Goal: Task Accomplishment & Management: Use online tool/utility

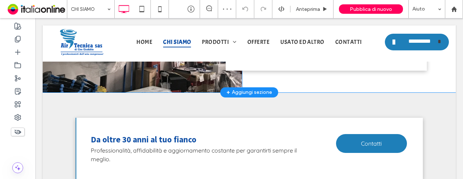
scroll to position [429, 0]
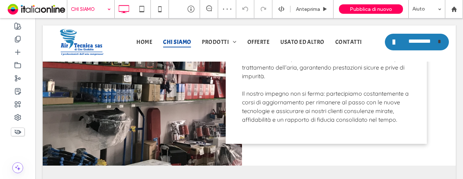
click at [83, 5] on input at bounding box center [89, 9] width 36 height 18
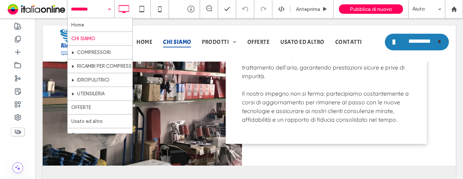
click at [88, 45] on div "CHI SIAMO" at bounding box center [100, 39] width 65 height 14
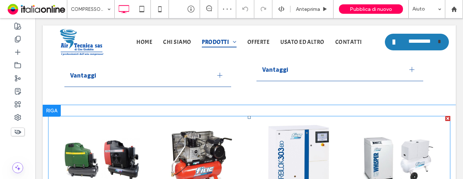
scroll to position [326, 0]
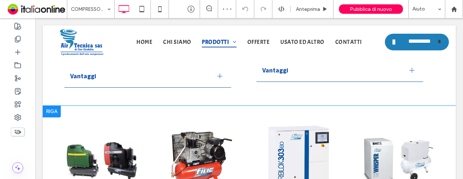
click at [53, 113] on div at bounding box center [52, 112] width 18 height 12
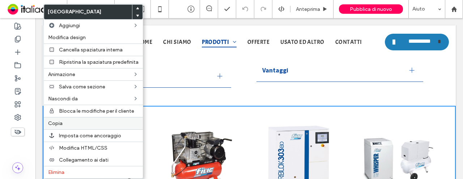
click at [64, 120] on label "Copia" at bounding box center [93, 123] width 91 height 6
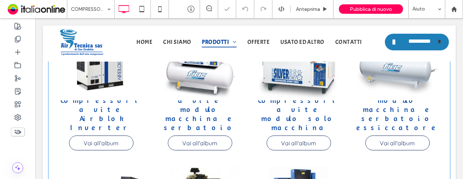
scroll to position [616, 0]
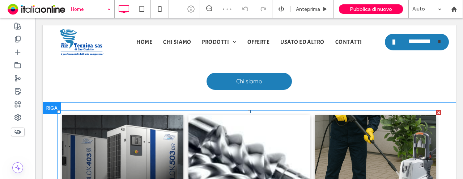
scroll to position [290, 0]
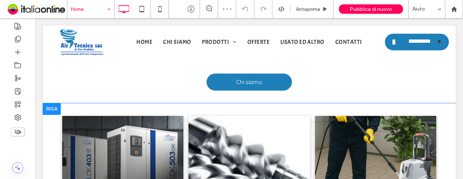
click at [52, 108] on div at bounding box center [52, 109] width 18 height 12
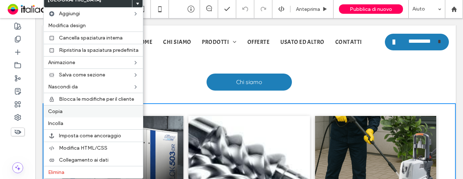
click at [63, 112] on label "Copia" at bounding box center [93, 111] width 91 height 6
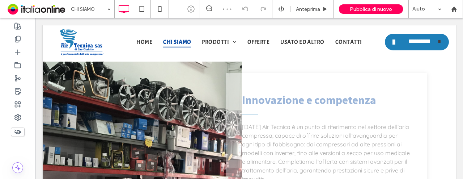
scroll to position [435, 0]
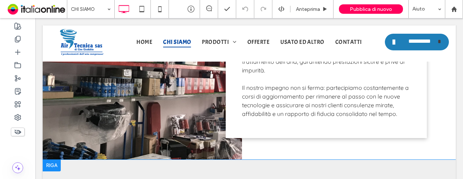
click at [55, 163] on div at bounding box center [52, 166] width 18 height 12
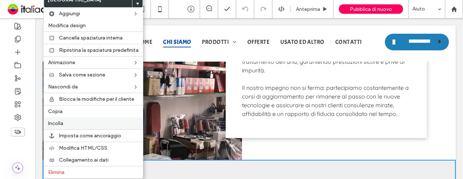
click at [78, 121] on label "Incolla" at bounding box center [93, 123] width 91 height 6
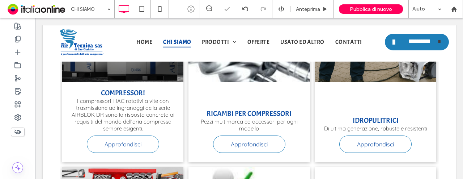
scroll to position [616, 0]
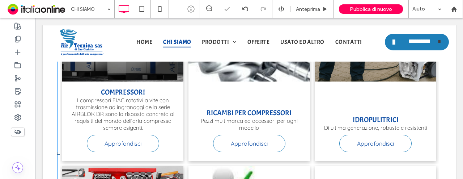
click at [315, 107] on span "IDROPULITRICI Di ultima generazione, robuste e resistenti Approfondisci" at bounding box center [375, 121] width 121 height 80
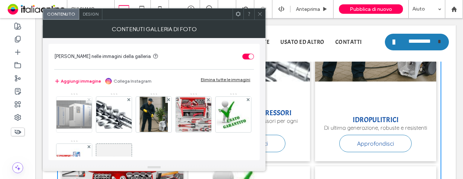
click at [90, 99] on icon at bounding box center [89, 99] width 3 height 3
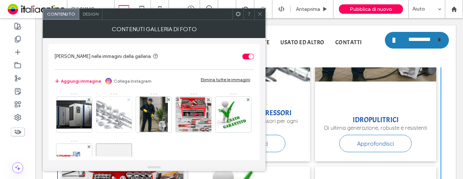
click at [127, 99] on icon at bounding box center [128, 99] width 3 height 3
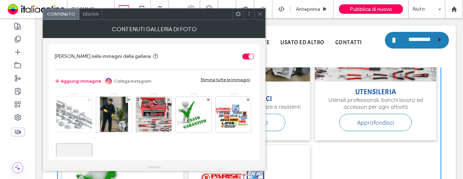
click at [89, 99] on icon at bounding box center [89, 99] width 3 height 3
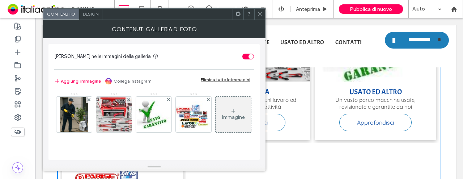
click at [89, 99] on icon at bounding box center [89, 99] width 3 height 3
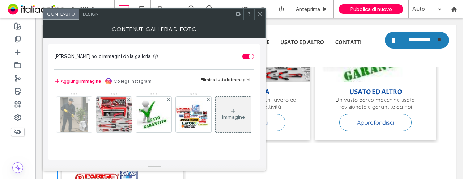
click at [89, 99] on icon at bounding box center [89, 99] width 3 height 3
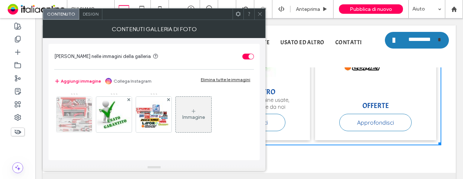
click at [89, 99] on icon at bounding box center [89, 99] width 3 height 3
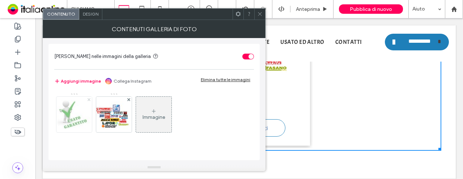
click at [89, 99] on icon at bounding box center [89, 99] width 3 height 3
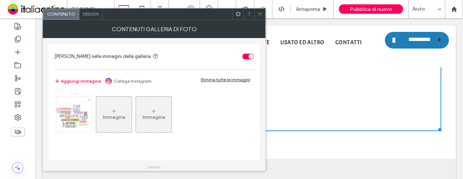
click at [89, 99] on use at bounding box center [88, 99] width 3 height 3
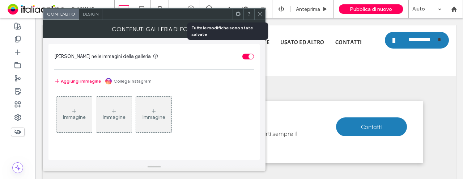
click at [77, 116] on div "Immagine" at bounding box center [74, 117] width 23 height 6
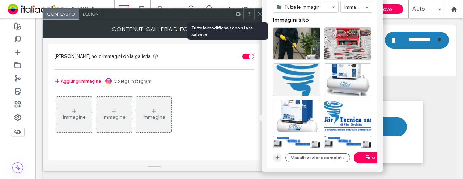
click at [275, 156] on icon "button" at bounding box center [278, 158] width 6 height 6
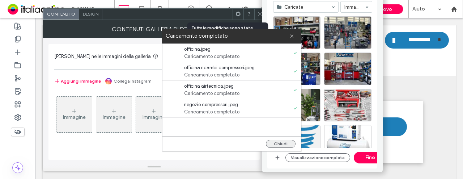
click at [285, 140] on button "Chiudi" at bounding box center [281, 144] width 30 height 8
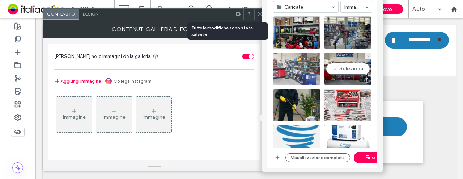
drag, startPoint x: 340, startPoint y: 74, endPoint x: 318, endPoint y: 72, distance: 22.5
click at [340, 74] on div "Seleziona" at bounding box center [347, 69] width 47 height 33
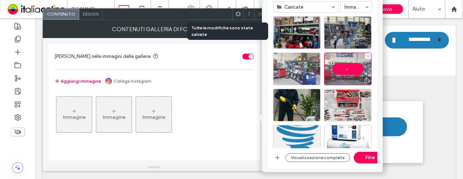
click at [279, 69] on div at bounding box center [296, 69] width 47 height 33
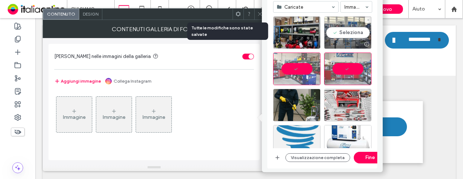
click at [352, 35] on div "Seleziona" at bounding box center [347, 32] width 47 height 33
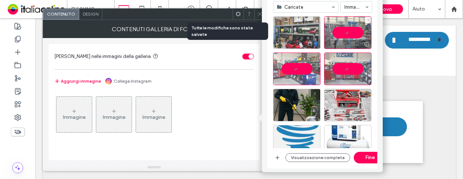
click at [306, 33] on div at bounding box center [296, 32] width 47 height 33
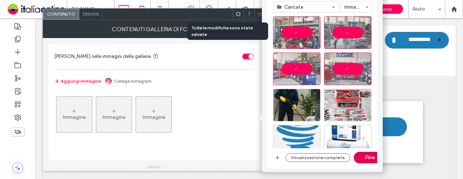
click at [357, 155] on button "Fine" at bounding box center [370, 158] width 33 height 12
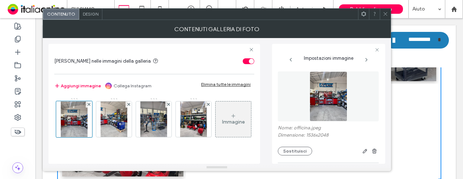
click at [96, 15] on span "Design" at bounding box center [91, 13] width 16 height 5
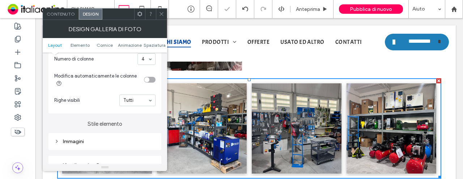
scroll to position [507, 0]
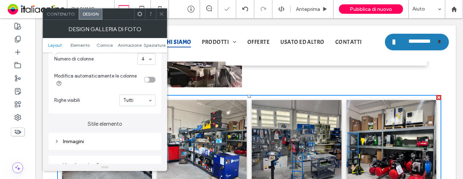
click at [164, 15] on icon at bounding box center [161, 13] width 5 height 5
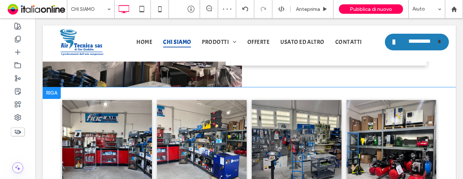
click at [48, 94] on div at bounding box center [52, 93] width 18 height 12
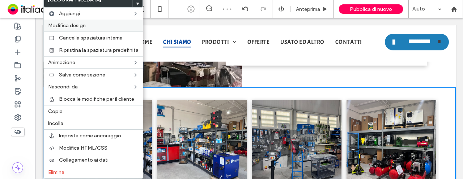
click at [81, 28] on div "Modifica design" at bounding box center [93, 26] width 99 height 12
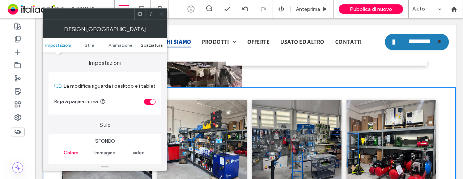
click at [155, 45] on span "Spaziatura" at bounding box center [152, 44] width 22 height 5
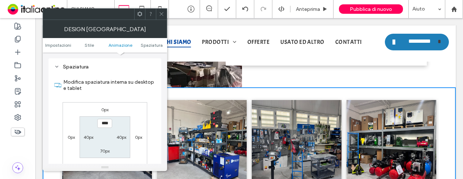
scroll to position [205, 0]
click at [159, 13] on icon at bounding box center [161, 13] width 5 height 5
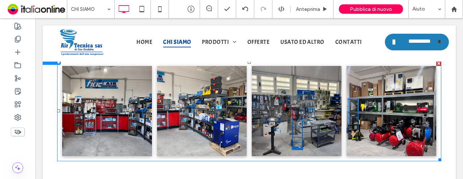
scroll to position [579, 0]
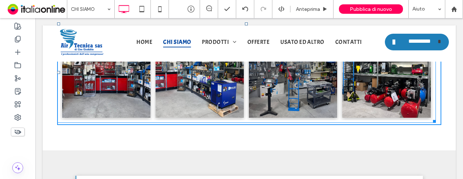
drag, startPoint x: 434, startPoint y: 121, endPoint x: 450, endPoint y: 142, distance: 26.2
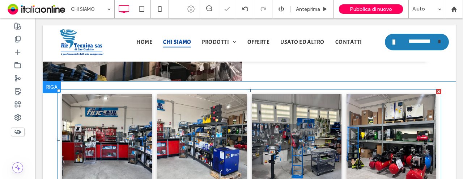
scroll to position [507, 0]
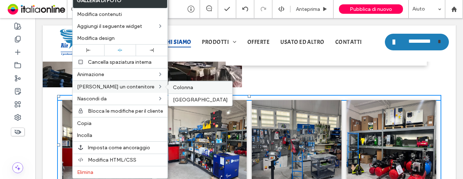
click at [193, 87] on label "Colonna" at bounding box center [200, 87] width 55 height 6
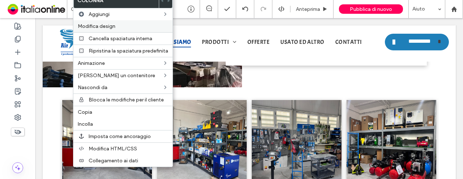
click at [148, 26] on label "Modifica design" at bounding box center [123, 26] width 91 height 6
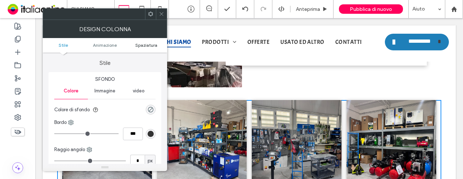
click at [162, 42] on link "Spaziatura" at bounding box center [147, 44] width 42 height 5
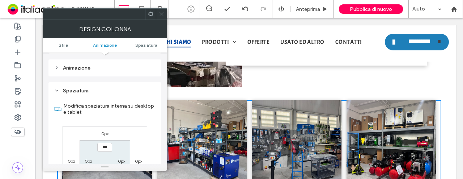
scroll to position [170, 0]
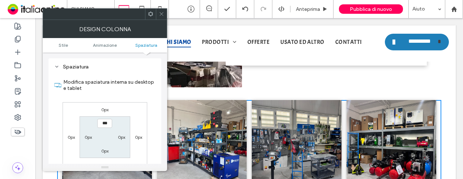
click at [160, 19] on span at bounding box center [161, 14] width 5 height 11
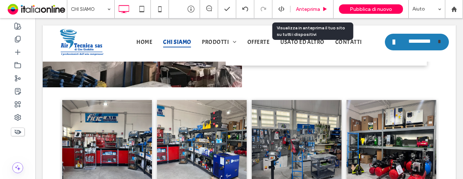
click at [304, 11] on span "Anteprima" at bounding box center [308, 9] width 24 height 6
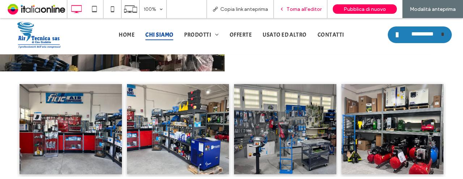
click at [305, 5] on div "Torna all'editor" at bounding box center [301, 9] width 54 height 18
drag, startPoint x: 309, startPoint y: 4, endPoint x: 305, endPoint y: 8, distance: 5.4
click at [309, 4] on div "Torna all'editor" at bounding box center [301, 9] width 54 height 18
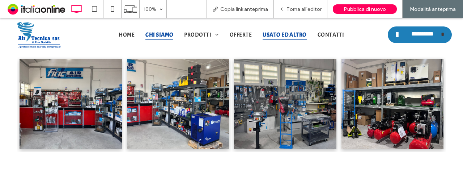
scroll to position [543, 0]
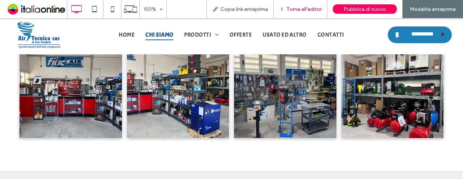
click at [287, 12] on div "Torna all'editor" at bounding box center [301, 9] width 54 height 18
click at [287, 8] on div "Torna all'editor" at bounding box center [300, 9] width 53 height 6
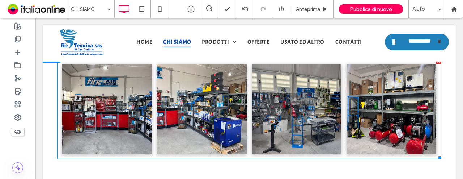
click at [191, 105] on link at bounding box center [202, 109] width 95 height 96
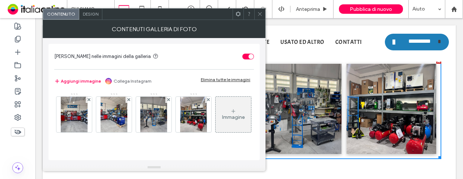
click at [85, 18] on div "Design" at bounding box center [90, 14] width 23 height 11
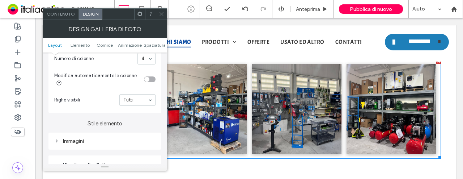
scroll to position [290, 0]
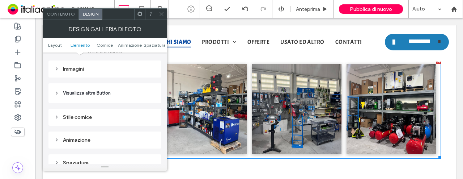
click at [106, 73] on div "Immagini" at bounding box center [104, 69] width 101 height 10
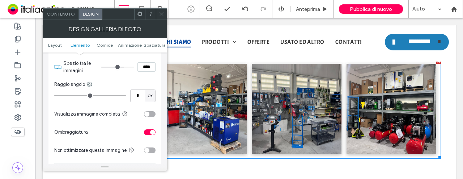
scroll to position [362, 0]
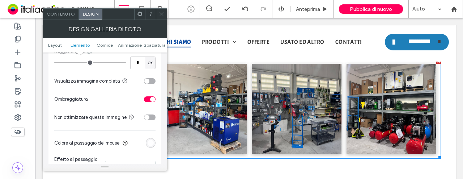
click at [150, 101] on div "toggle" at bounding box center [150, 99] width 12 height 6
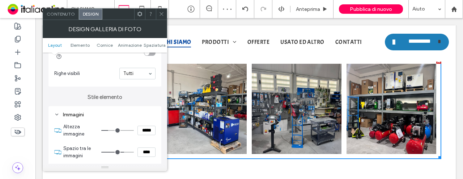
scroll to position [290, 0]
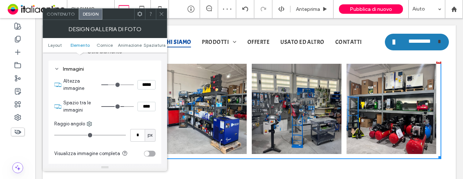
type input "***"
type input "*****"
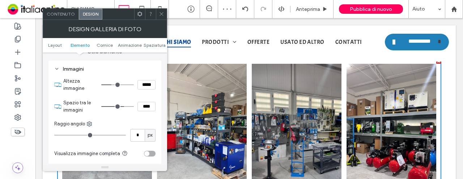
type input "***"
type input "*****"
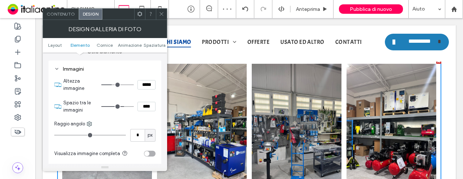
type input "***"
click at [113, 84] on input "range" at bounding box center [117, 84] width 33 height 1
drag, startPoint x: 159, startPoint y: 16, endPoint x: 139, endPoint y: 58, distance: 46.5
click at [159, 16] on icon at bounding box center [161, 13] width 5 height 5
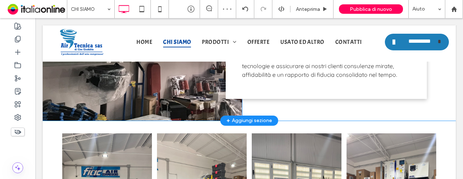
scroll to position [471, 0]
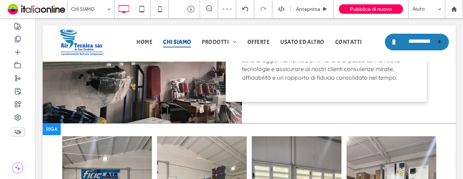
drag, startPoint x: 55, startPoint y: 127, endPoint x: 47, endPoint y: 136, distance: 11.8
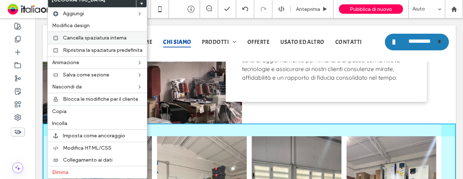
click at [86, 37] on span "Cancella spaziatura interna" at bounding box center [95, 38] width 64 height 6
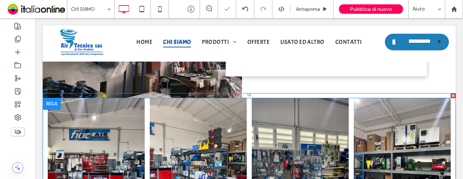
scroll to position [507, 0]
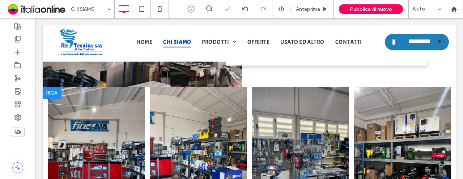
click at [44, 92] on div at bounding box center [52, 93] width 18 height 12
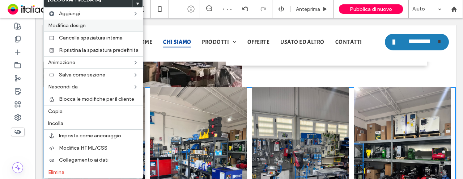
click at [95, 27] on label "Modifica design" at bounding box center [93, 25] width 91 height 6
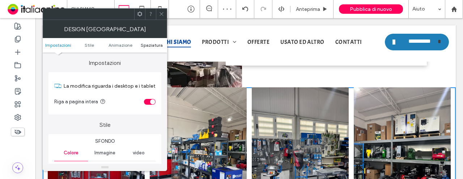
click at [151, 46] on span "Spaziatura" at bounding box center [152, 44] width 22 height 5
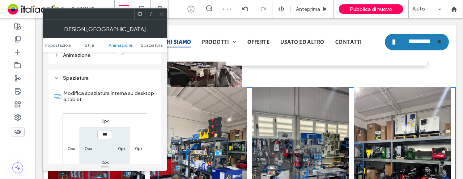
scroll to position [205, 0]
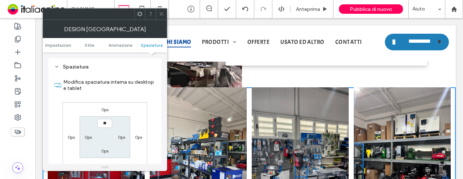
type input "****"
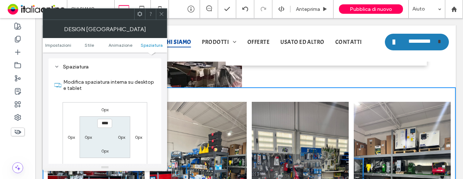
click at [132, 99] on div "Modifica spaziatura interna su desktop e tablet 0px 0px 0px 0px **** 0px 0px 0p…" at bounding box center [104, 134] width 101 height 125
click at [108, 148] on label "0px" at bounding box center [104, 150] width 7 height 5
type input "*"
type input "**"
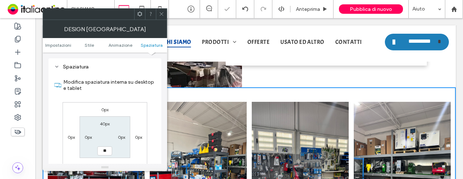
type input "****"
click at [121, 121] on section "40px 0px **** 0px" at bounding box center [105, 137] width 50 height 42
click at [160, 12] on icon at bounding box center [161, 13] width 5 height 5
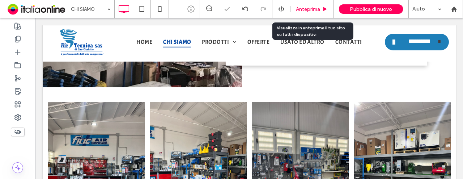
click at [299, 11] on span "Anteprima" at bounding box center [308, 9] width 24 height 6
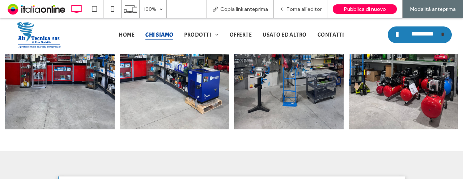
scroll to position [616, 0]
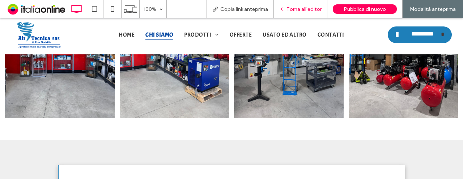
click at [292, 10] on span "Torna all'editor" at bounding box center [304, 9] width 35 height 6
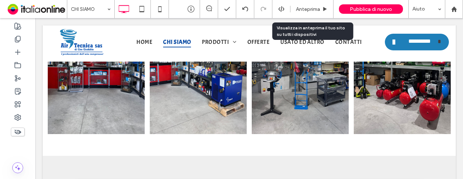
scroll to position [624, 0]
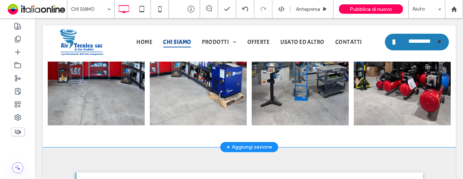
click at [178, 135] on div "Button Button Button Button Mostra altri Click To Paste Click To Paste [GEOGRAP…" at bounding box center [250, 58] width 414 height 177
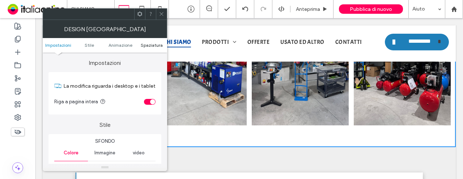
click at [150, 43] on span "Spaziatura" at bounding box center [152, 44] width 22 height 5
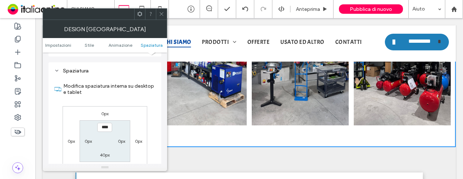
scroll to position [205, 0]
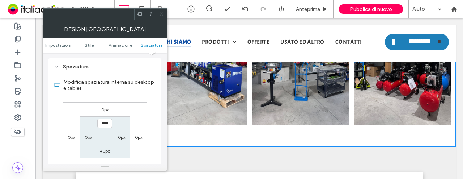
click at [102, 150] on label "40px" at bounding box center [105, 150] width 10 height 5
type input "**"
type input "****"
click at [113, 132] on section "40px 0px **** 0px" at bounding box center [105, 137] width 50 height 42
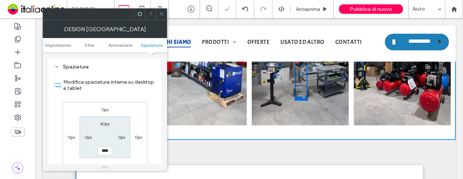
scroll to position [617, 0]
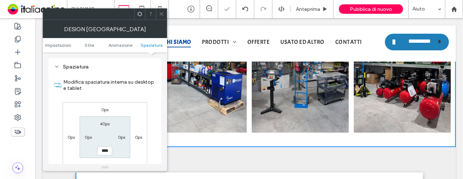
click at [159, 11] on icon at bounding box center [161, 13] width 5 height 5
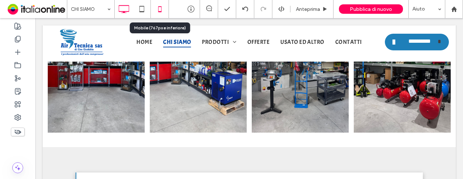
click at [161, 7] on icon at bounding box center [160, 9] width 14 height 14
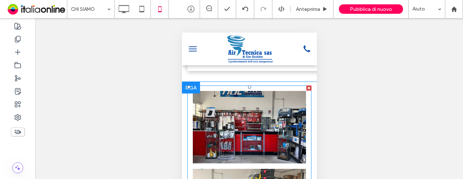
scroll to position [579, 0]
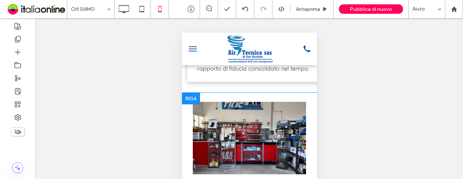
click at [189, 104] on div at bounding box center [191, 99] width 18 height 12
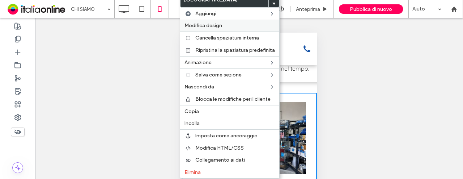
click at [214, 28] on div "Modifica design" at bounding box center [229, 26] width 99 height 12
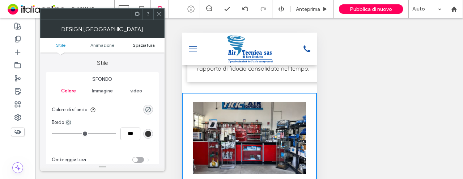
click at [154, 43] on span "Spaziatura" at bounding box center [144, 44] width 22 height 5
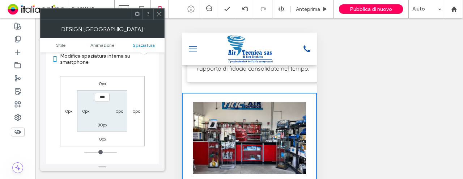
scroll to position [179, 0]
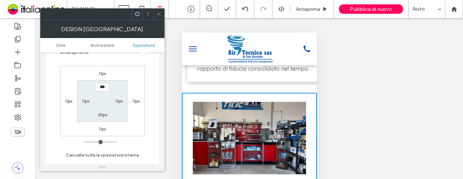
click at [101, 114] on label "30px" at bounding box center [102, 114] width 9 height 5
type input "**"
type input "*"
type input "***"
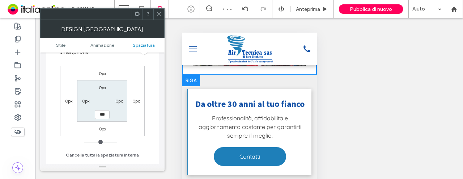
scroll to position [905, 0]
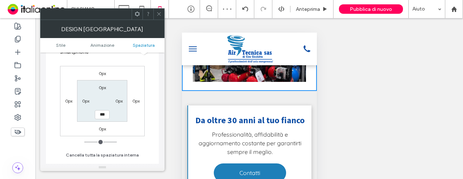
click at [157, 16] on icon at bounding box center [158, 13] width 5 height 5
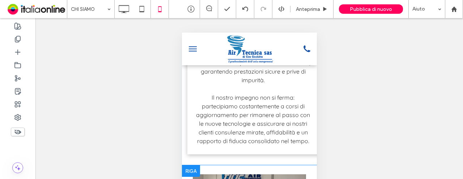
scroll to position [579, 0]
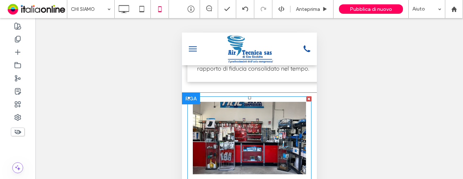
click at [256, 109] on li "Button" at bounding box center [249, 138] width 119 height 78
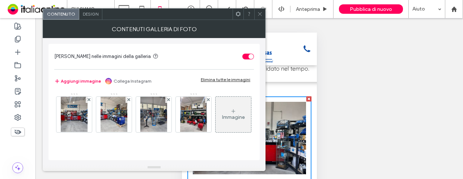
click at [91, 18] on div "Design" at bounding box center [90, 14] width 23 height 11
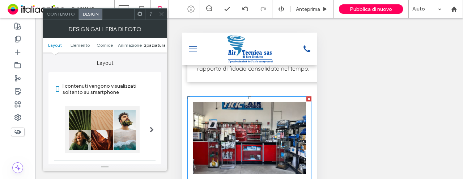
click at [150, 44] on span "Spaziatura" at bounding box center [155, 44] width 22 height 5
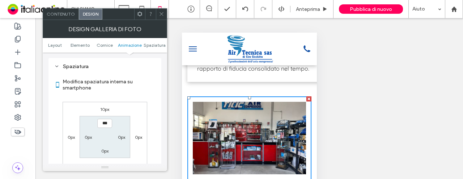
scroll to position [386, 0]
click at [159, 14] on icon at bounding box center [161, 13] width 5 height 5
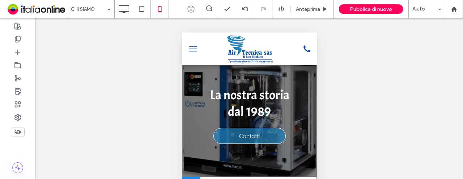
scroll to position [0, 0]
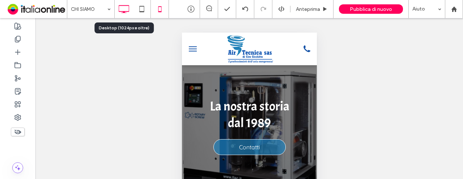
click at [122, 8] on icon at bounding box center [124, 9] width 14 height 14
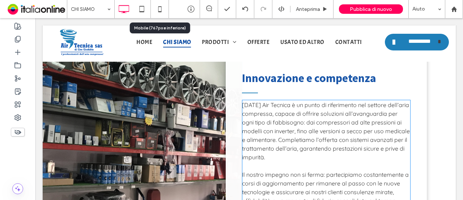
scroll to position [435, 0]
